Goal: Navigation & Orientation: Find specific page/section

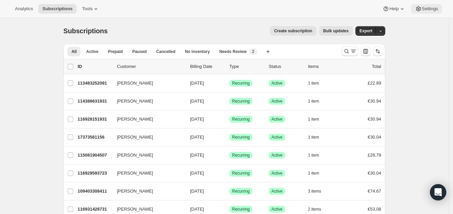
click at [437, 6] on span "Settings" at bounding box center [430, 8] width 16 height 5
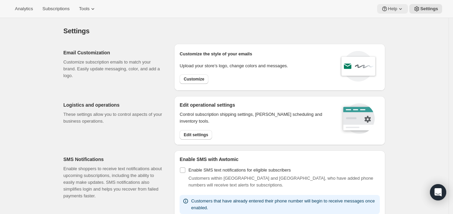
click at [403, 7] on icon at bounding box center [400, 8] width 7 height 7
click at [92, 8] on icon at bounding box center [93, 8] width 7 height 7
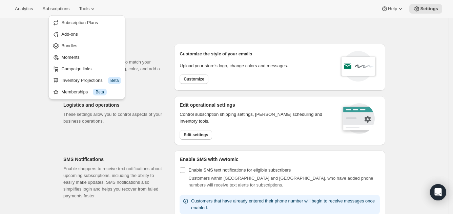
click at [113, 0] on div "Analytics Subscriptions Tools Help Settings" at bounding box center [226, 9] width 453 height 18
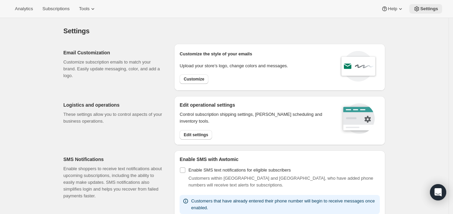
click at [431, 6] on span "Settings" at bounding box center [430, 8] width 18 height 5
click at [422, 10] on span "Settings" at bounding box center [430, 8] width 18 height 5
click at [419, 7] on icon at bounding box center [417, 8] width 5 height 5
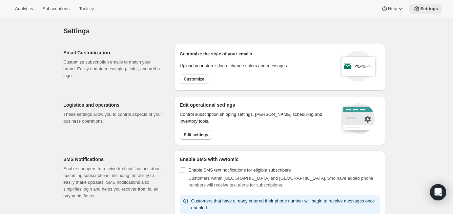
click at [429, 7] on span "Settings" at bounding box center [430, 8] width 18 height 5
click at [95, 8] on icon at bounding box center [93, 8] width 7 height 7
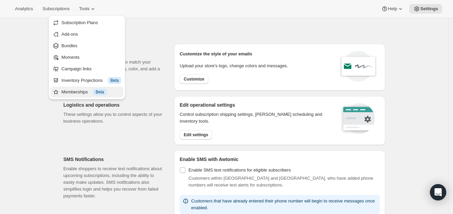
click at [78, 91] on div "Memberships Info Beta" at bounding box center [91, 92] width 60 height 7
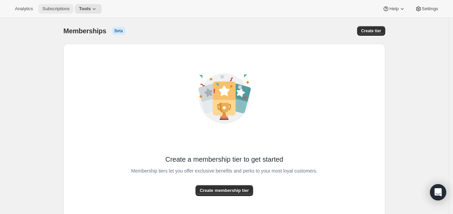
click at [57, 5] on button "Subscriptions" at bounding box center [55, 8] width 35 height 9
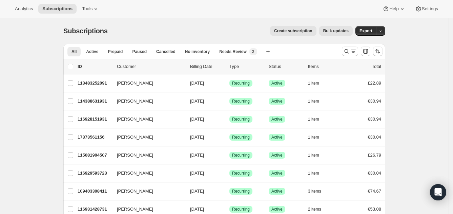
click at [169, 4] on div "Analytics Subscriptions Tools Help Settings" at bounding box center [226, 9] width 453 height 18
click at [31, 8] on span "Analytics" at bounding box center [24, 8] width 18 height 5
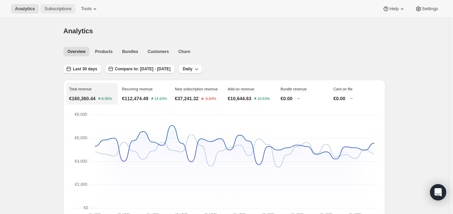
click at [61, 7] on span "Subscriptions" at bounding box center [57, 8] width 27 height 5
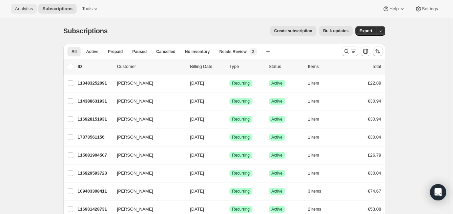
click at [24, 11] on span "Analytics" at bounding box center [24, 8] width 18 height 5
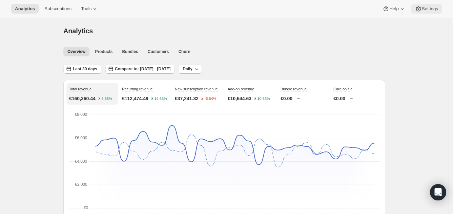
click at [430, 8] on span "Settings" at bounding box center [430, 8] width 16 height 5
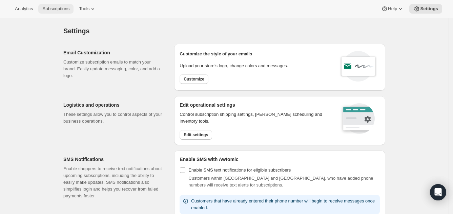
click at [67, 9] on span "Subscriptions" at bounding box center [55, 8] width 27 height 5
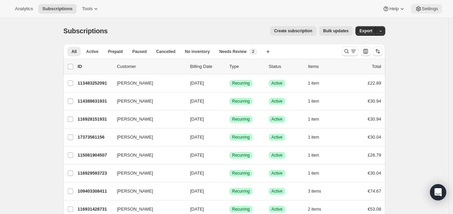
click at [429, 8] on span "Settings" at bounding box center [430, 8] width 16 height 5
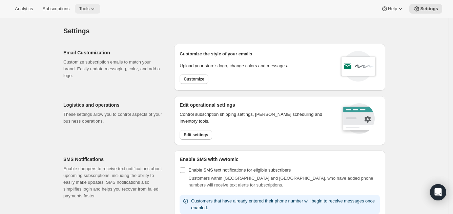
click at [94, 6] on icon at bounding box center [93, 8] width 7 height 7
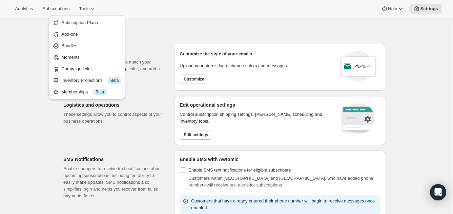
click at [164, 3] on div "Analytics Subscriptions Tools Help Settings" at bounding box center [226, 9] width 453 height 18
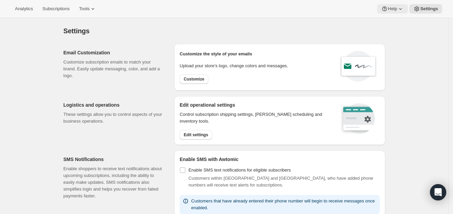
click at [404, 6] on icon at bounding box center [400, 8] width 7 height 7
click at [434, 6] on span "Settings" at bounding box center [430, 8] width 18 height 5
click at [431, 7] on span "Settings" at bounding box center [430, 8] width 18 height 5
click at [435, 9] on span "Settings" at bounding box center [430, 8] width 18 height 5
click at [429, 6] on span "Settings" at bounding box center [430, 8] width 18 height 5
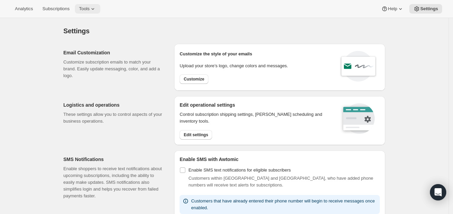
click at [94, 7] on icon at bounding box center [93, 8] width 7 height 7
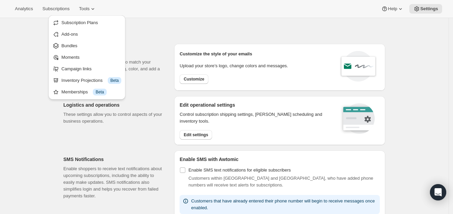
click at [151, 4] on div "Analytics Subscriptions Tools Help Settings" at bounding box center [226, 9] width 453 height 18
